Goal: Use online tool/utility: Utilize a website feature to perform a specific function

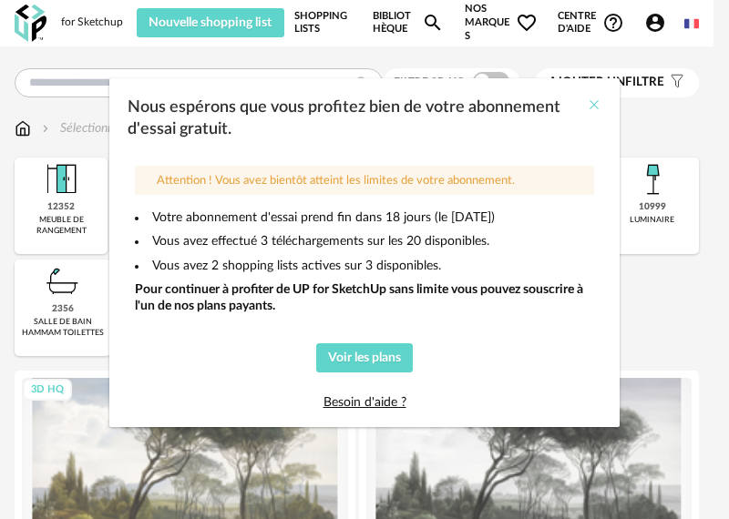
click at [594, 103] on icon "Close" at bounding box center [594, 104] width 15 height 15
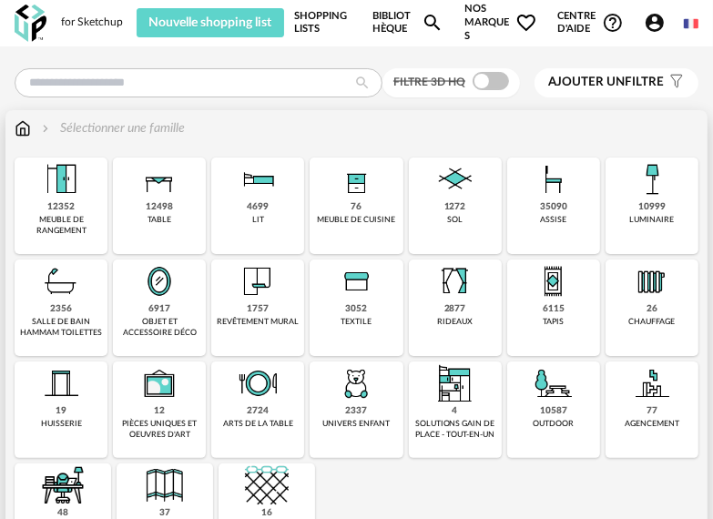
click at [242, 193] on img at bounding box center [258, 180] width 44 height 44
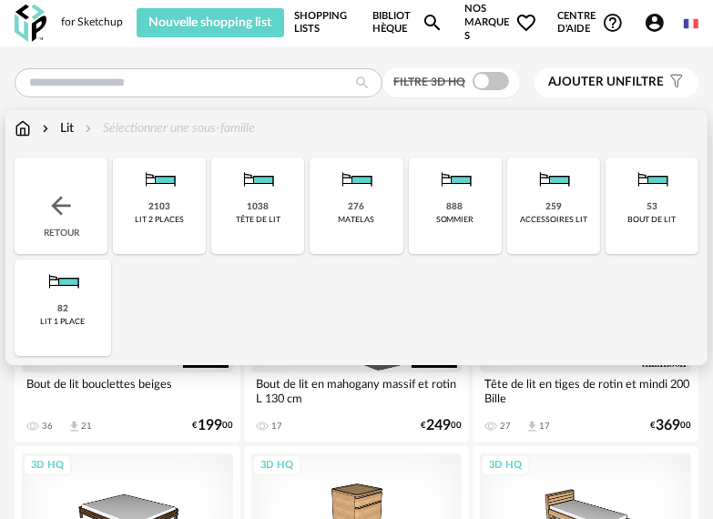
click at [178, 220] on div "lit 2 places" at bounding box center [159, 220] width 49 height 10
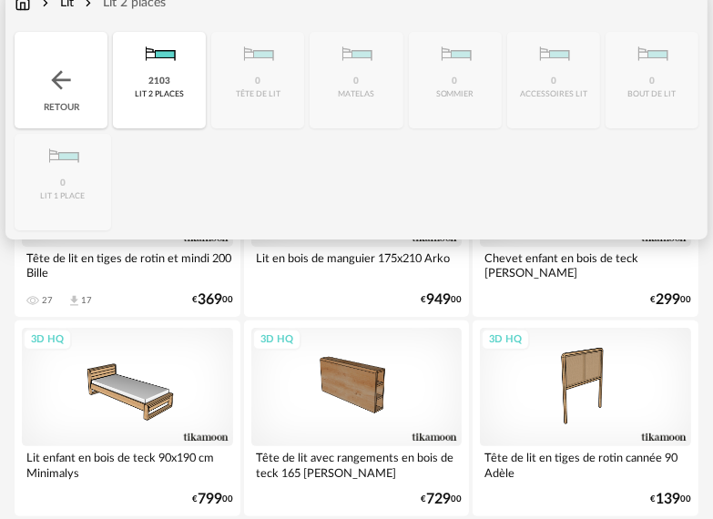
scroll to position [182, 0]
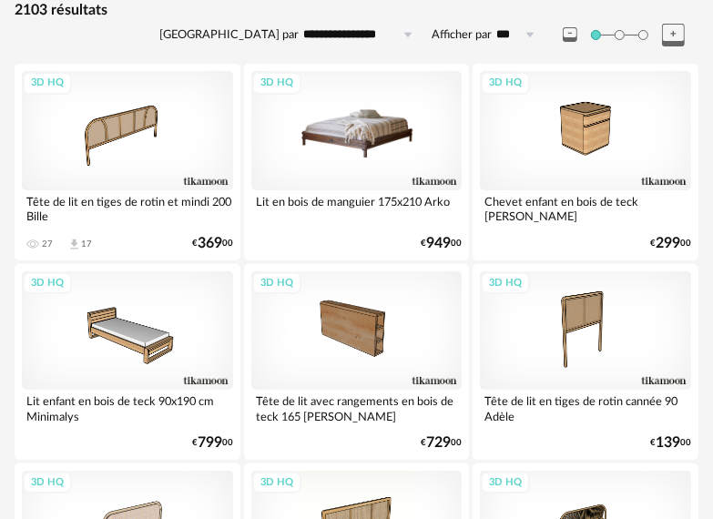
click at [386, 153] on div "3D HQ" at bounding box center [356, 130] width 211 height 118
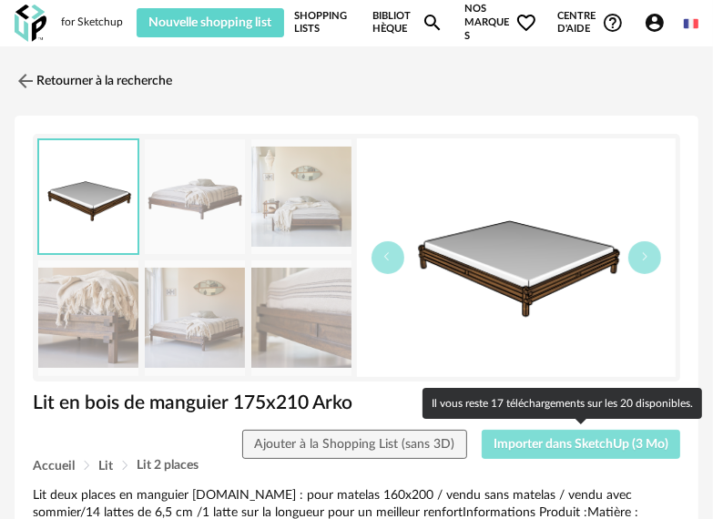
click at [600, 447] on span "Importer dans SketchUp (3 Mo)" at bounding box center [581, 444] width 175 height 13
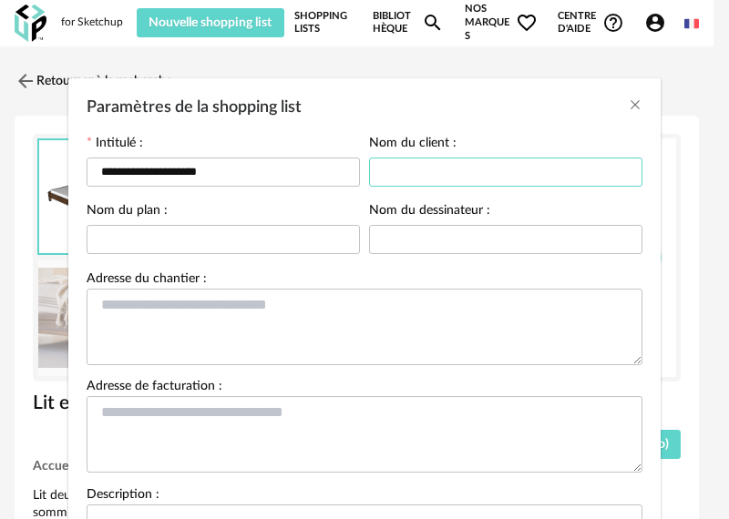
click at [416, 171] on input "Paramètres de la shopping list" at bounding box center [505, 172] width 273 height 29
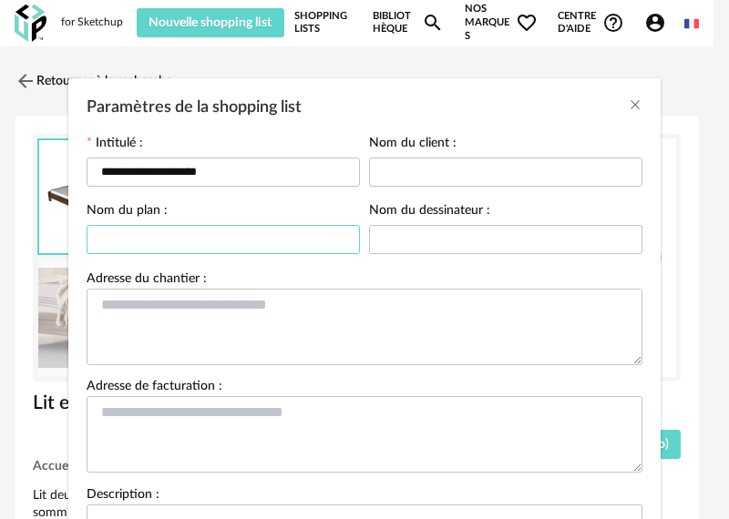
click at [271, 236] on input "Paramètres de la shopping list" at bounding box center [223, 239] width 273 height 29
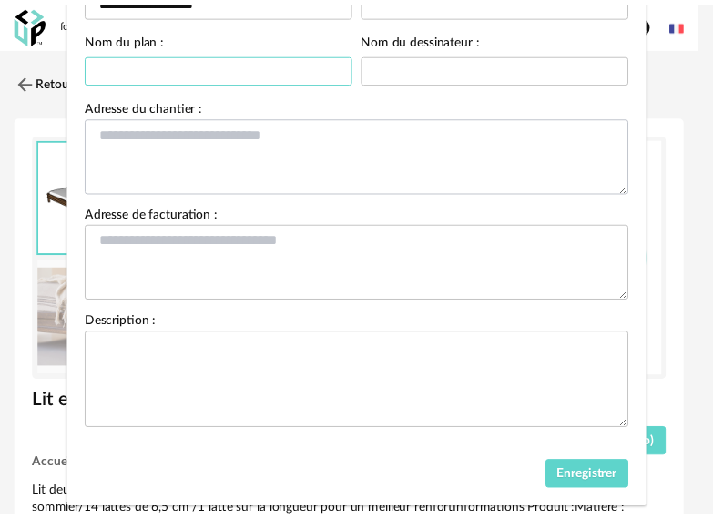
scroll to position [207, 0]
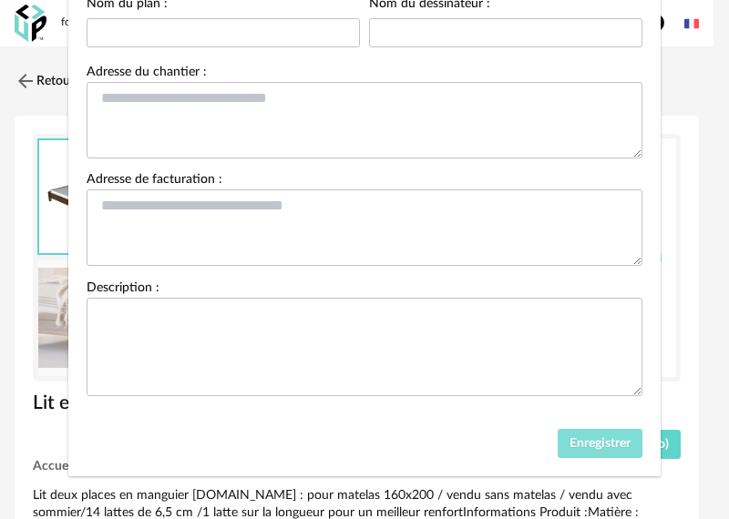
click at [569, 441] on span "Enregistrer" at bounding box center [599, 443] width 61 height 13
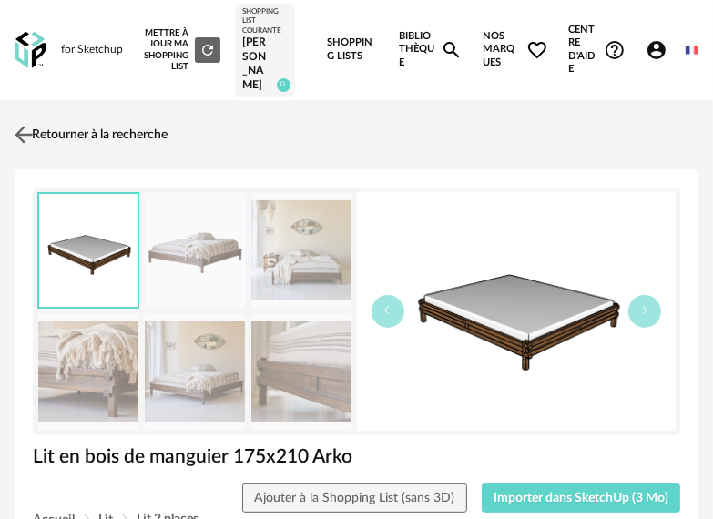
click at [26, 121] on img at bounding box center [24, 134] width 26 height 26
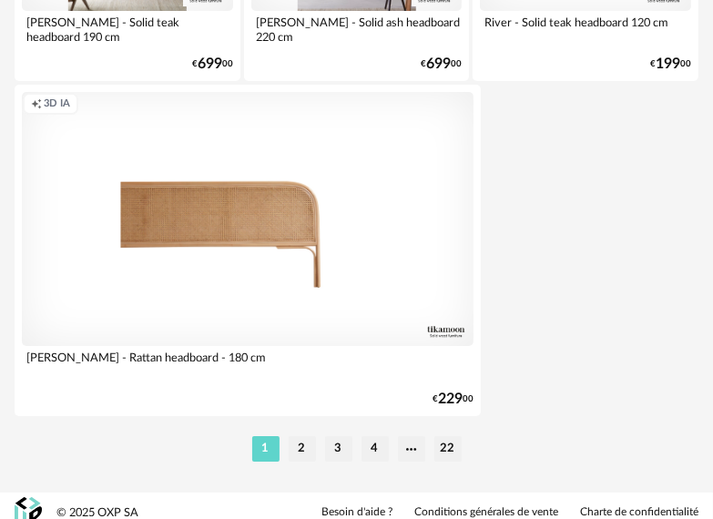
scroll to position [6815, 0]
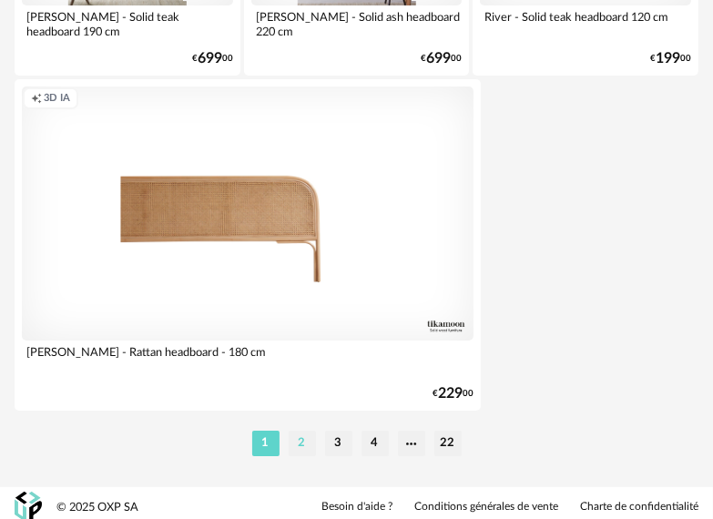
click at [304, 436] on li "2" at bounding box center [302, 444] width 27 height 26
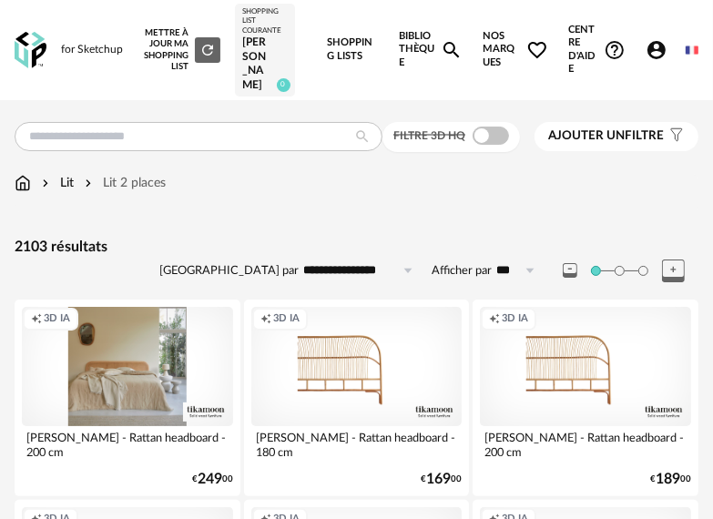
click at [75, 361] on div "Creation icon 3D IA" at bounding box center [127, 366] width 211 height 118
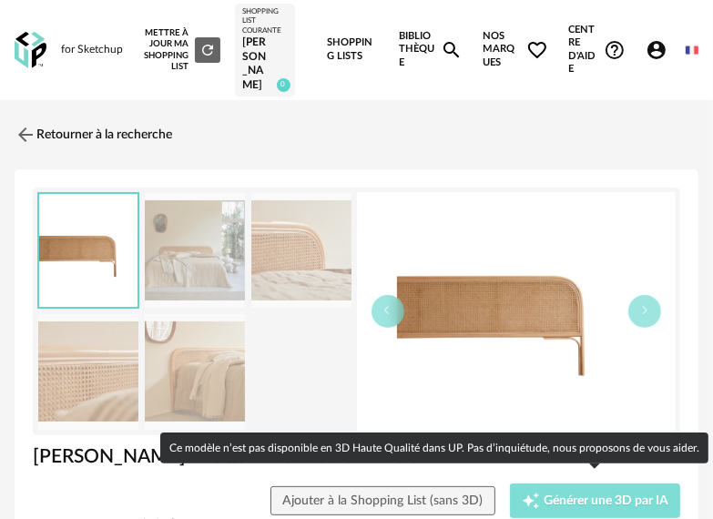
click at [594, 498] on div "Creation icon Générer une 3D par IA" at bounding box center [595, 501] width 147 height 18
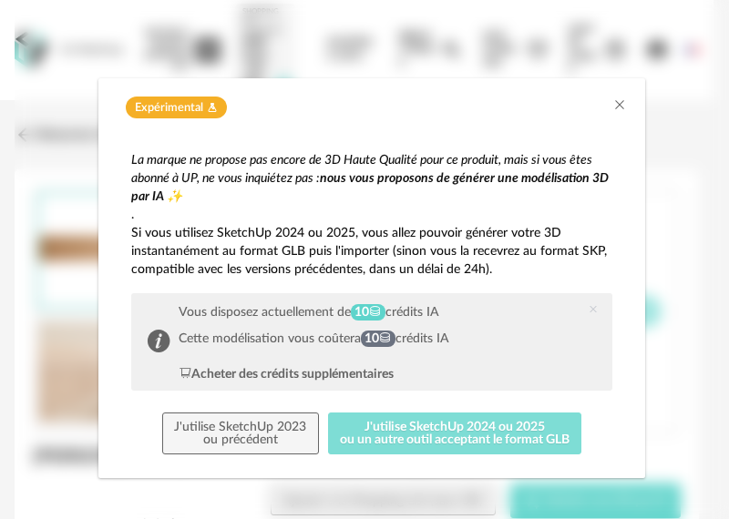
click at [439, 436] on button "J'utilise SketchUp 2024 ou 2025 ou un autre outil acceptant le format GLB" at bounding box center [455, 434] width 254 height 42
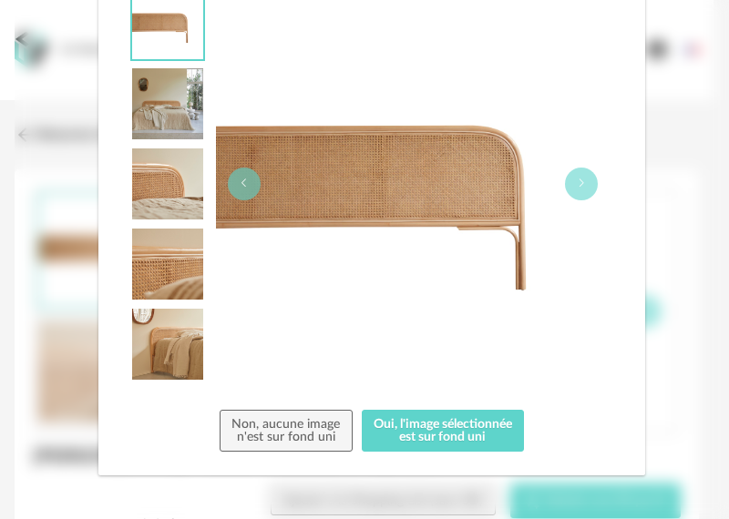
scroll to position [232, 0]
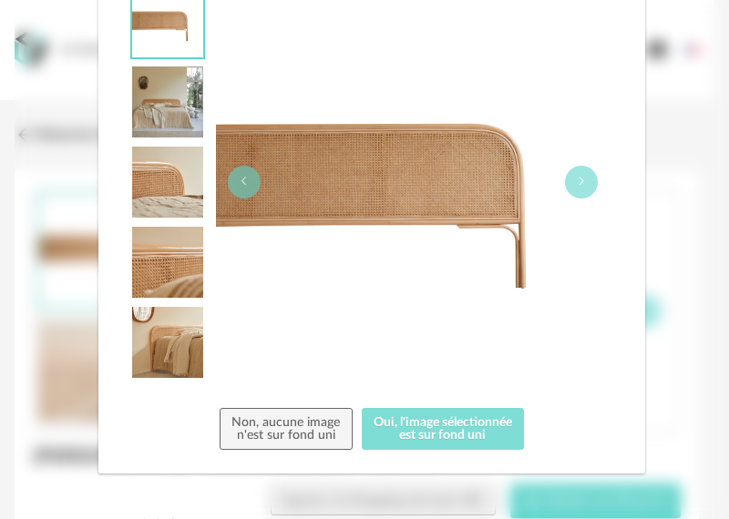
click at [416, 432] on button "Oui, l'image sélectionnée est sur fond uni" at bounding box center [443, 429] width 163 height 42
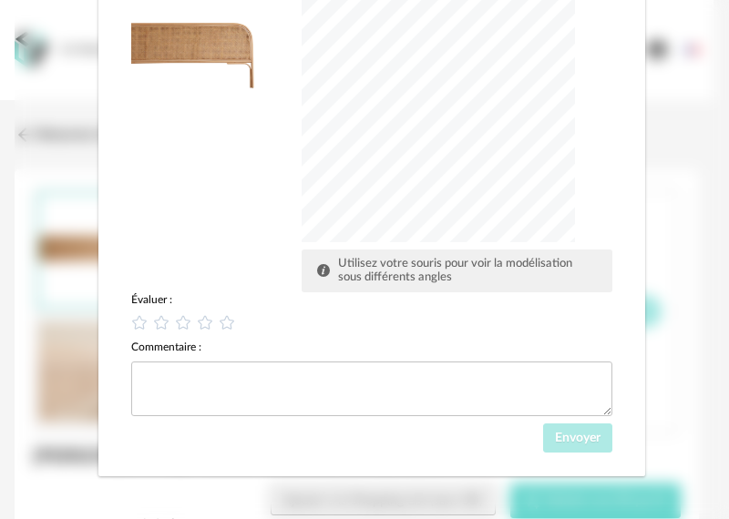
scroll to position [271, 0]
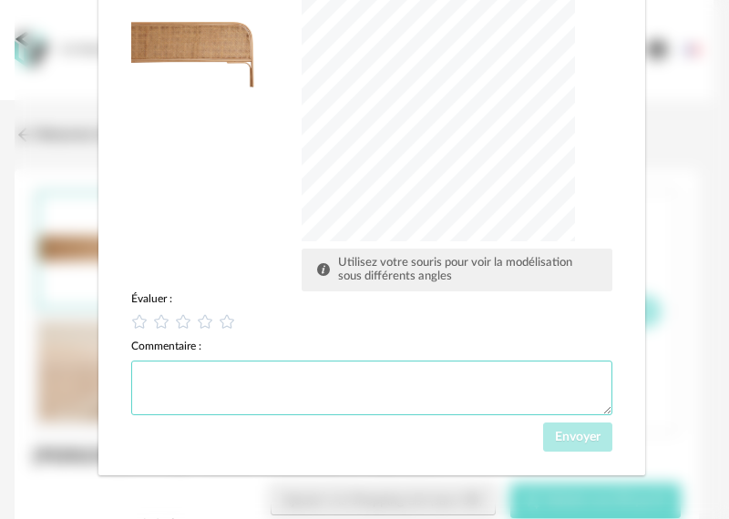
click at [465, 386] on textarea "dialog" at bounding box center [371, 388] width 481 height 55
click at [218, 316] on icon "dialog" at bounding box center [227, 321] width 19 height 19
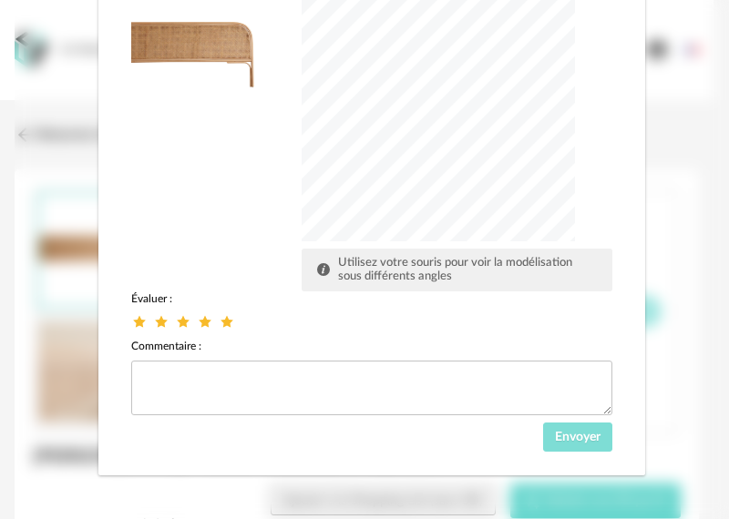
click at [575, 444] on button "Envoyer" at bounding box center [578, 437] width 70 height 29
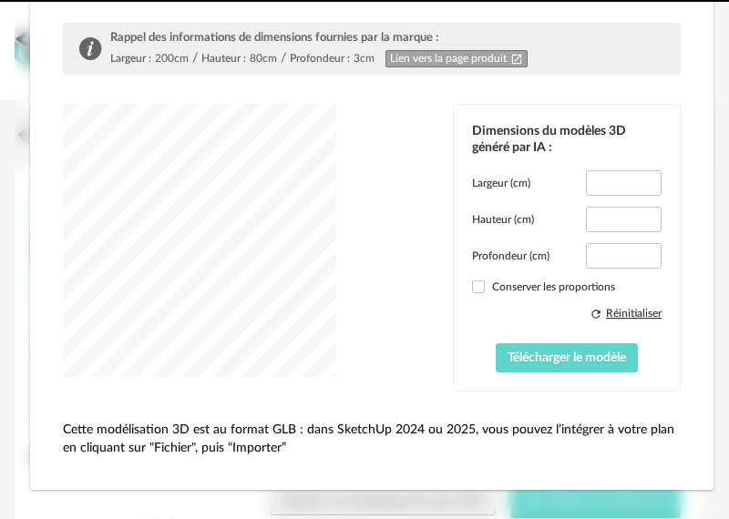
type input "*****"
type input "****"
type input "*****"
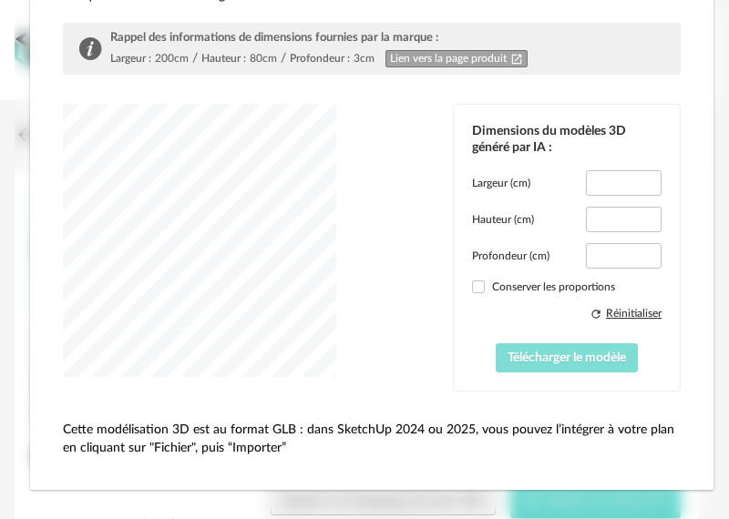
click at [545, 355] on span "Télécharger le modèle" at bounding box center [566, 358] width 118 height 13
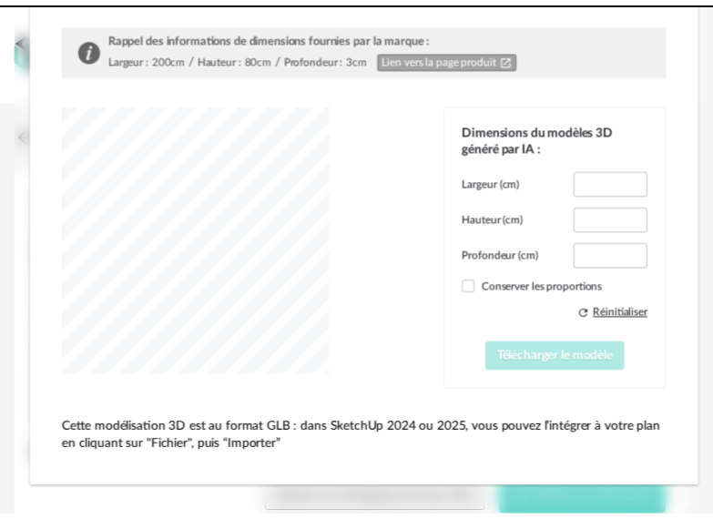
scroll to position [0, 0]
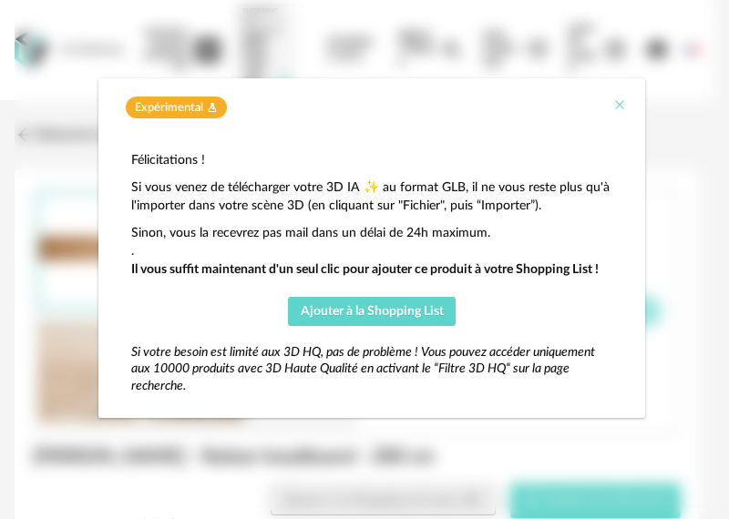
click at [623, 106] on icon "Close" at bounding box center [619, 104] width 15 height 15
